Goal: Task Accomplishment & Management: Manage account settings

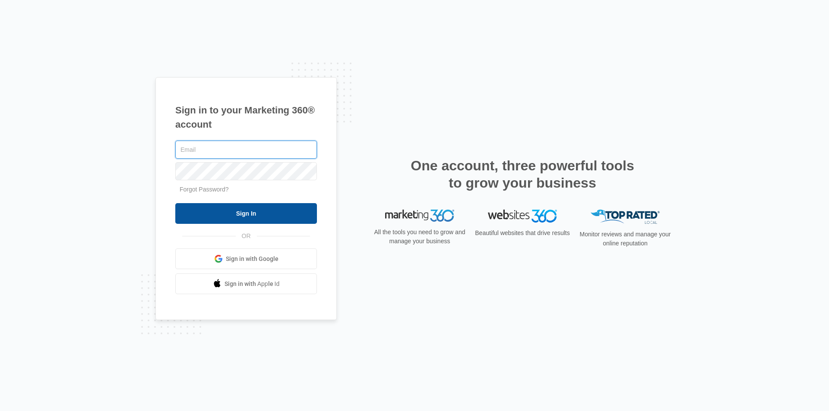
type input "[EMAIL_ADDRESS][DOMAIN_NAME]"
click at [263, 218] on input "Sign In" at bounding box center [246, 213] width 142 height 21
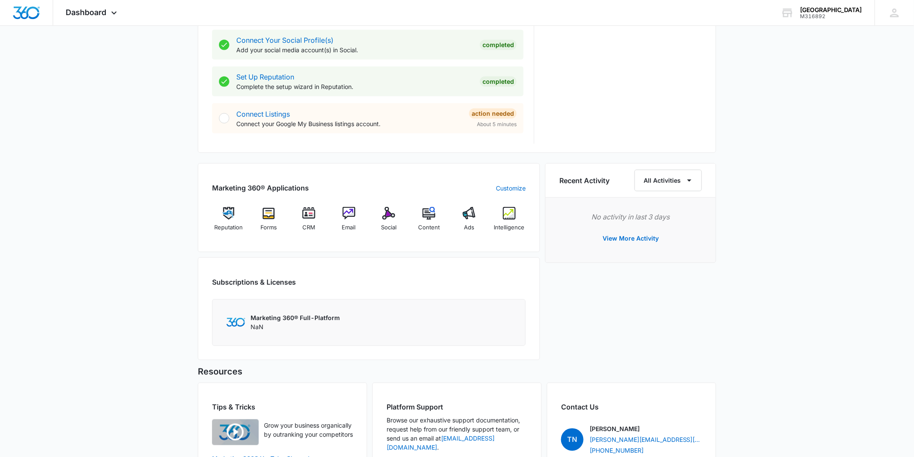
scroll to position [468, 0]
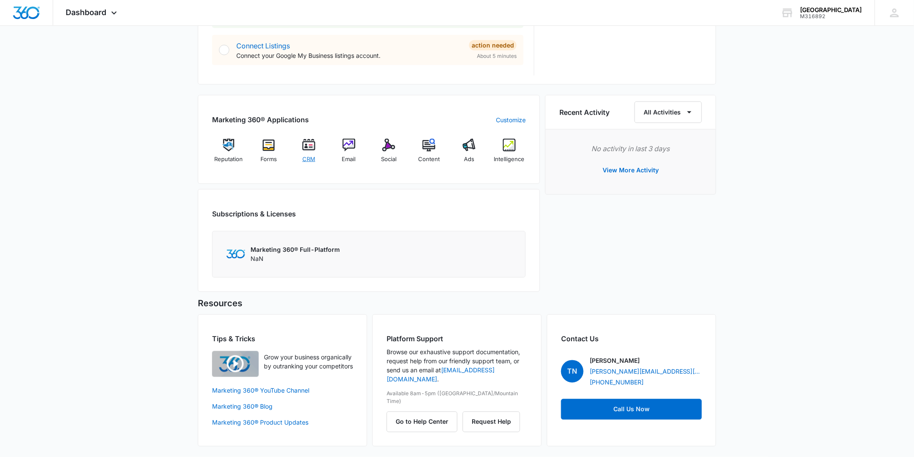
click at [307, 140] on img at bounding box center [308, 145] width 13 height 13
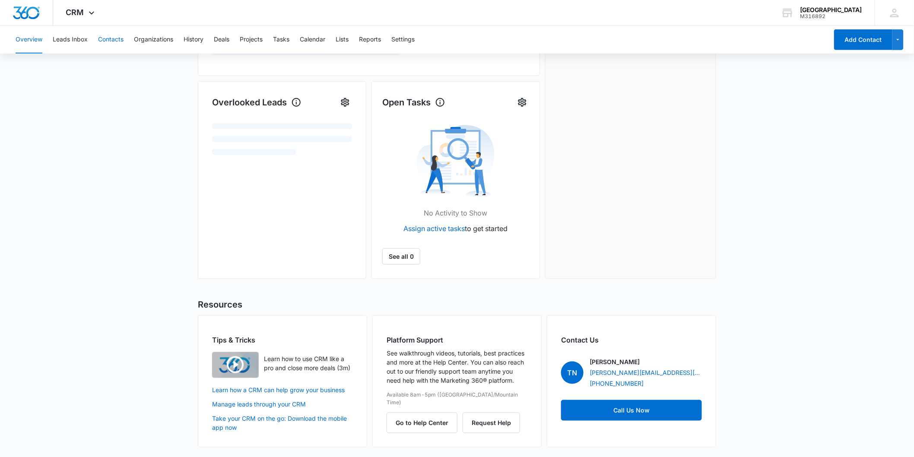
click at [98, 26] on button "Contacts" at bounding box center [110, 40] width 25 height 28
click at [110, 45] on button "Contacts" at bounding box center [110, 40] width 25 height 28
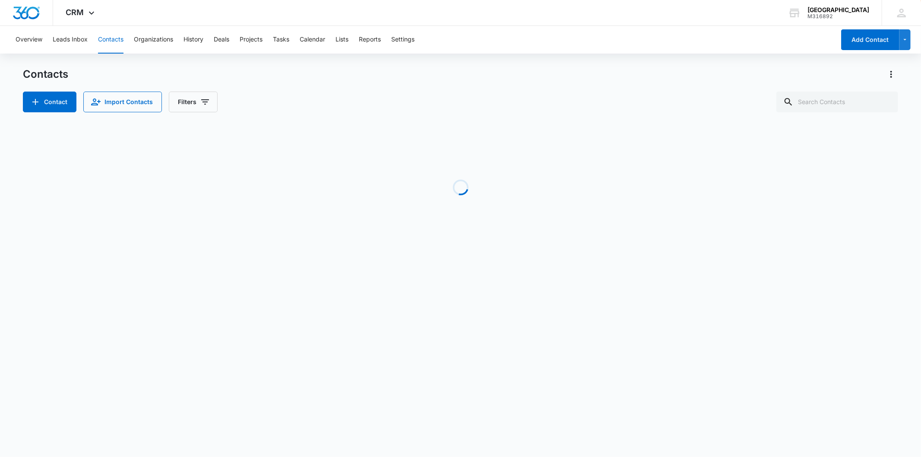
click at [111, 40] on button "Contacts" at bounding box center [110, 40] width 25 height 28
